Goal: Find contact information: Find contact information

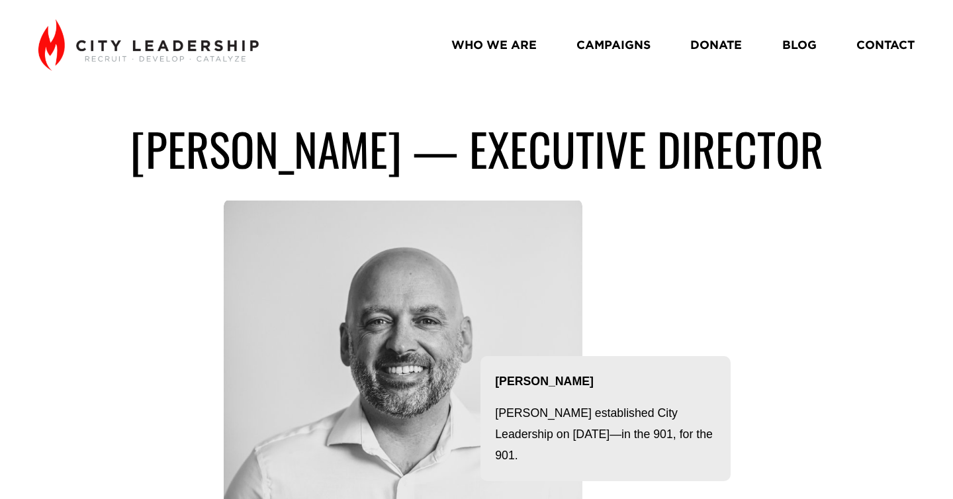
click at [508, 42] on link "WHO WE ARE" at bounding box center [494, 44] width 85 height 23
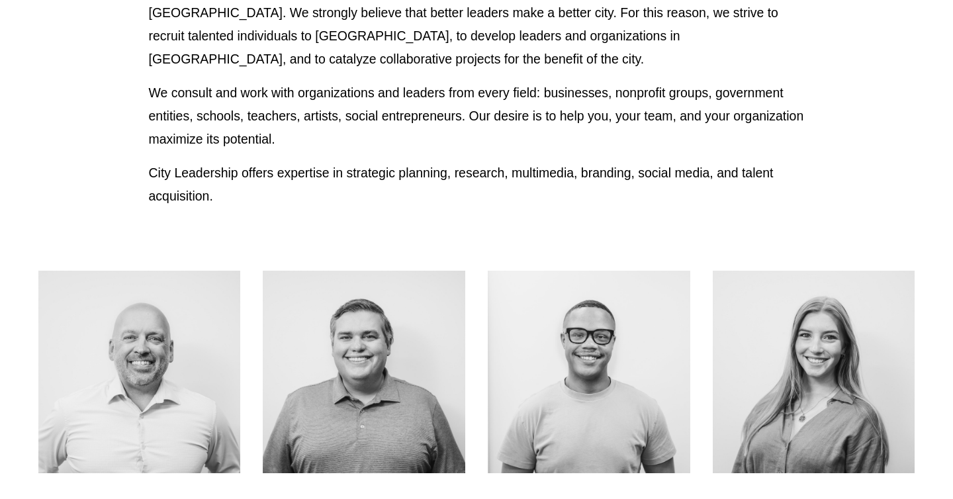
scroll to position [385, 0]
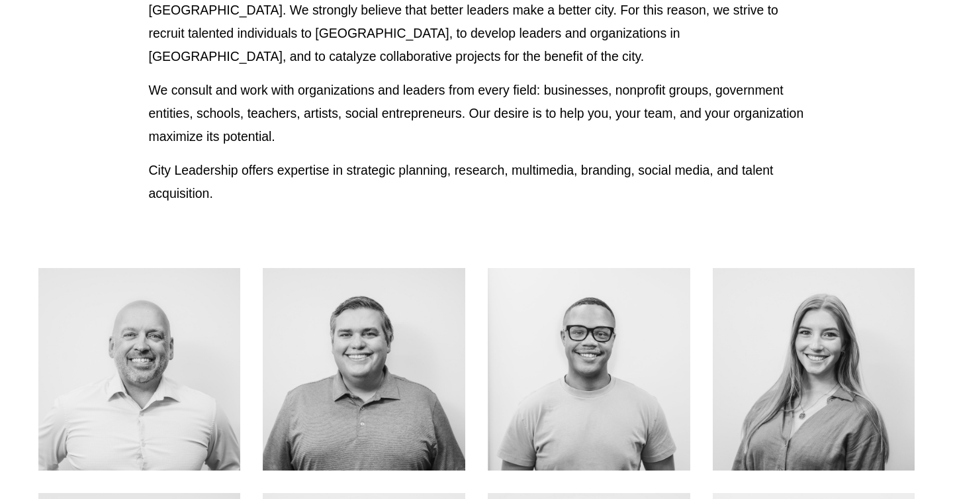
click at [146, 365] on div at bounding box center [139, 369] width 203 height 203
click at [140, 396] on link "About Me" at bounding box center [139, 398] width 105 height 35
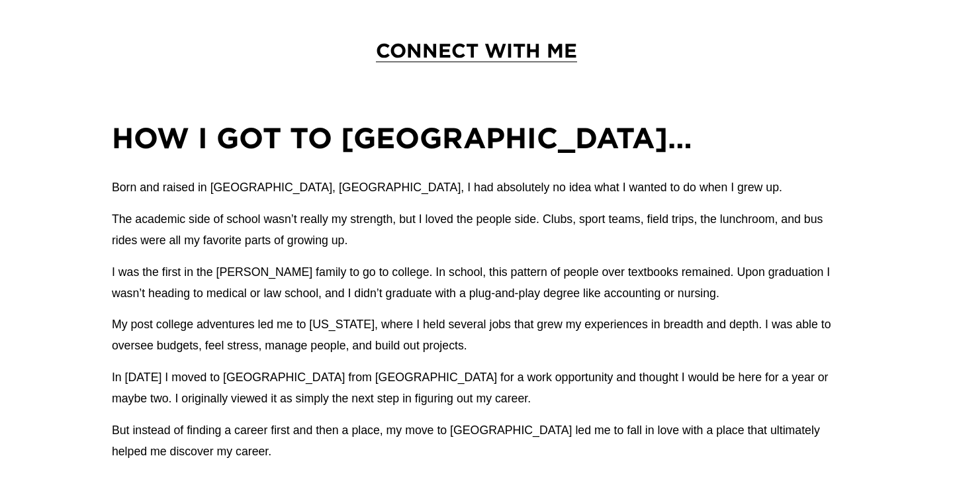
scroll to position [703, 0]
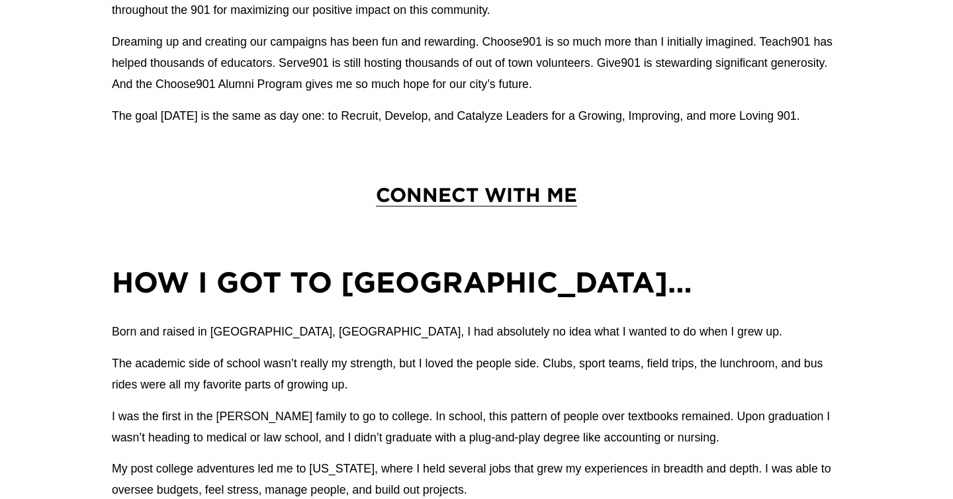
click at [446, 198] on span "CONNECT WITH ME" at bounding box center [476, 194] width 201 height 22
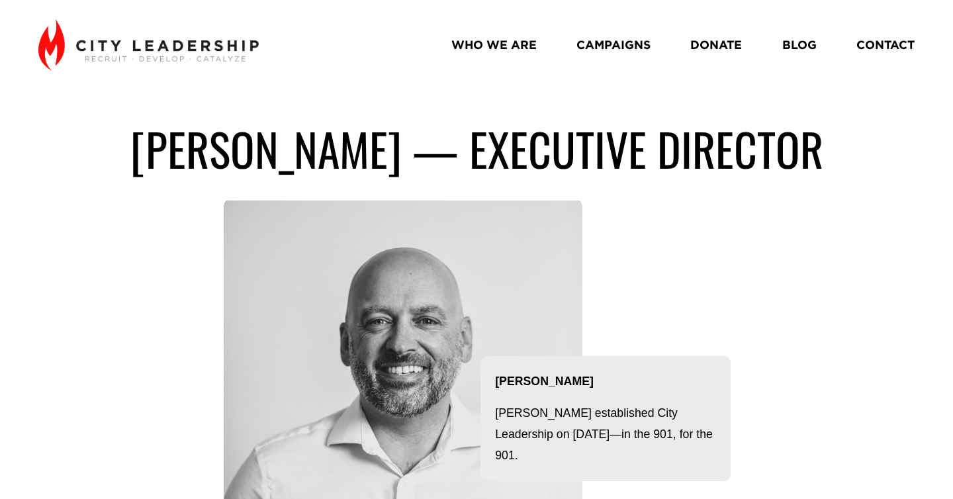
click at [476, 46] on link "WHO WE ARE" at bounding box center [494, 44] width 85 height 23
